Goal: Entertainment & Leisure: Consume media (video, audio)

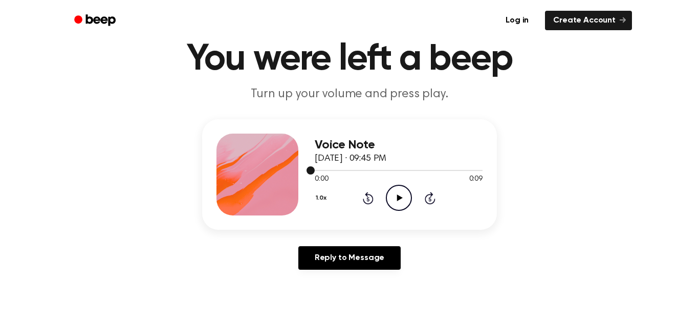
scroll to position [40, 0]
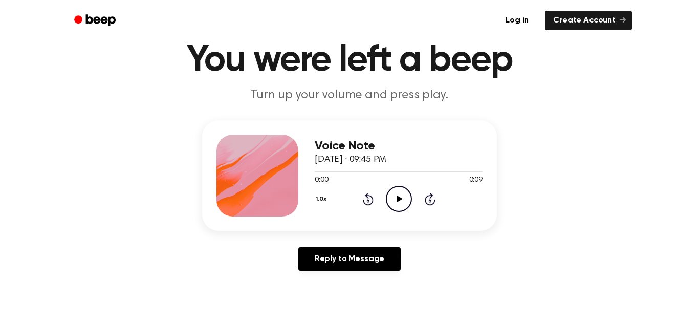
click at [401, 200] on icon "Play Audio" at bounding box center [399, 199] width 26 height 26
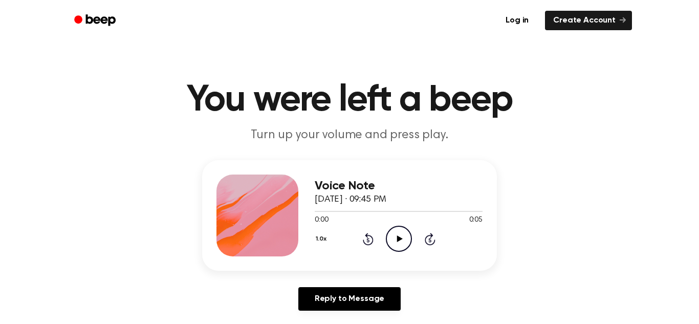
click at [396, 239] on icon at bounding box center [399, 238] width 6 height 7
click at [402, 227] on circle at bounding box center [398, 238] width 25 height 25
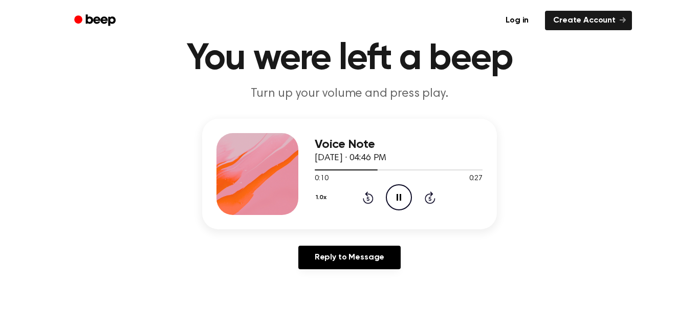
scroll to position [43, 0]
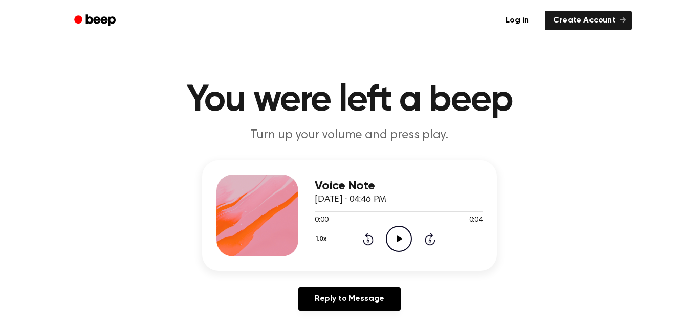
click at [400, 234] on icon "Play Audio" at bounding box center [399, 239] width 26 height 26
click at [394, 236] on icon "Play Audio" at bounding box center [399, 239] width 26 height 26
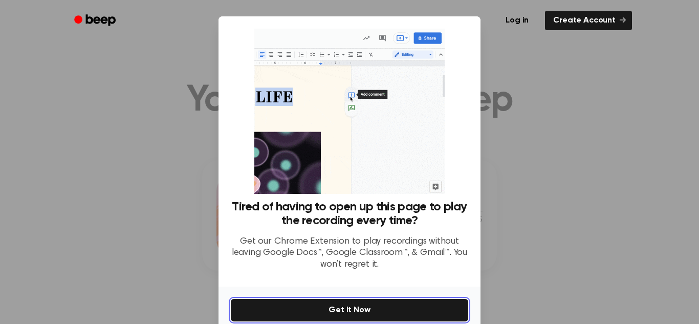
click at [404, 311] on button "Get It Now" at bounding box center [349, 310] width 237 height 23
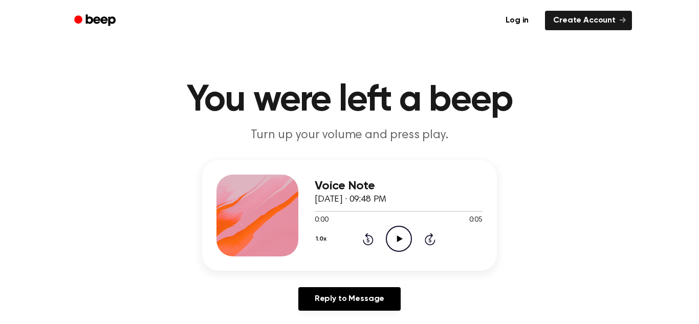
click at [391, 244] on icon "Play Audio" at bounding box center [399, 239] width 26 height 26
